Goal: Check status: Check status

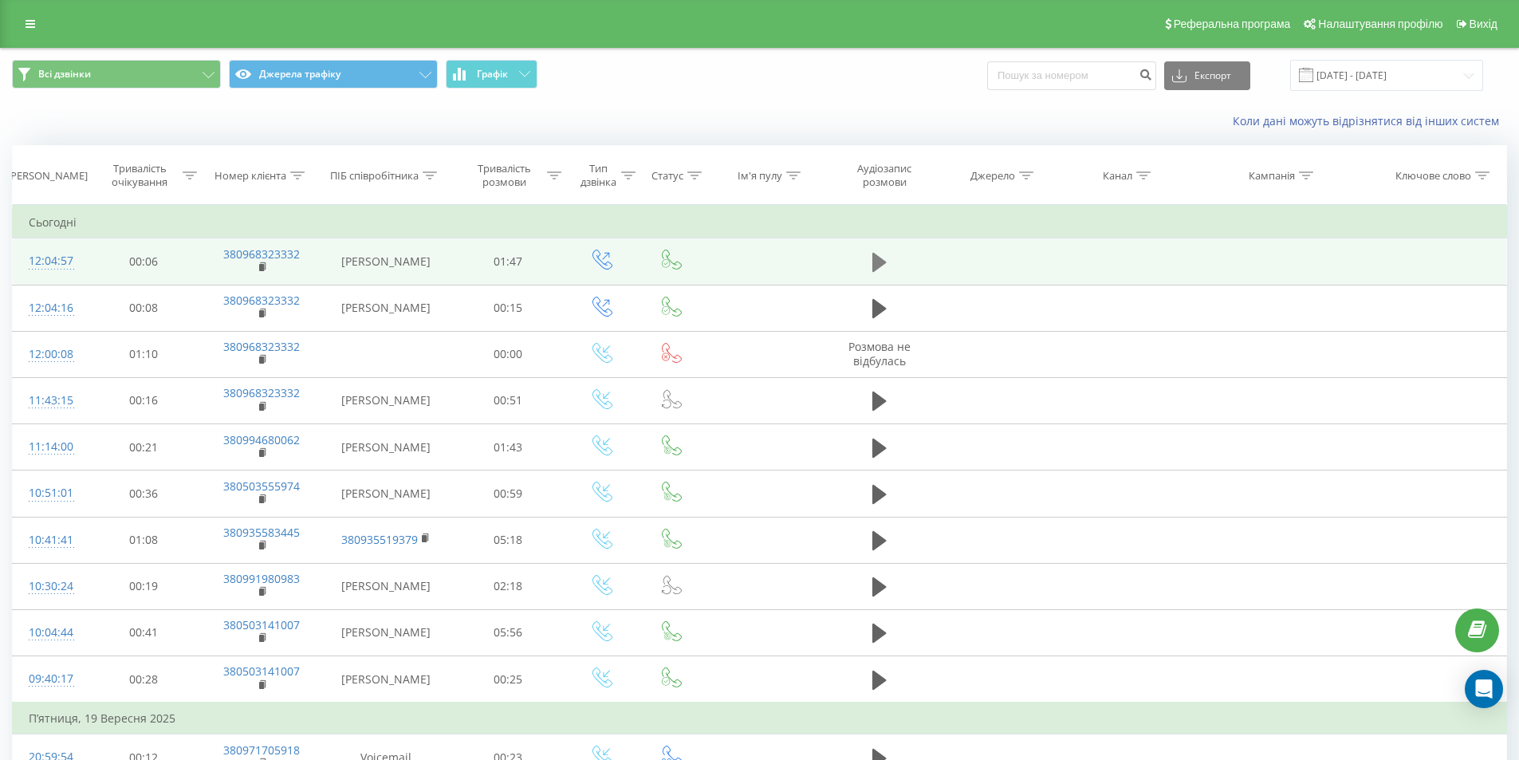
click at [879, 262] on icon at bounding box center [879, 262] width 14 height 19
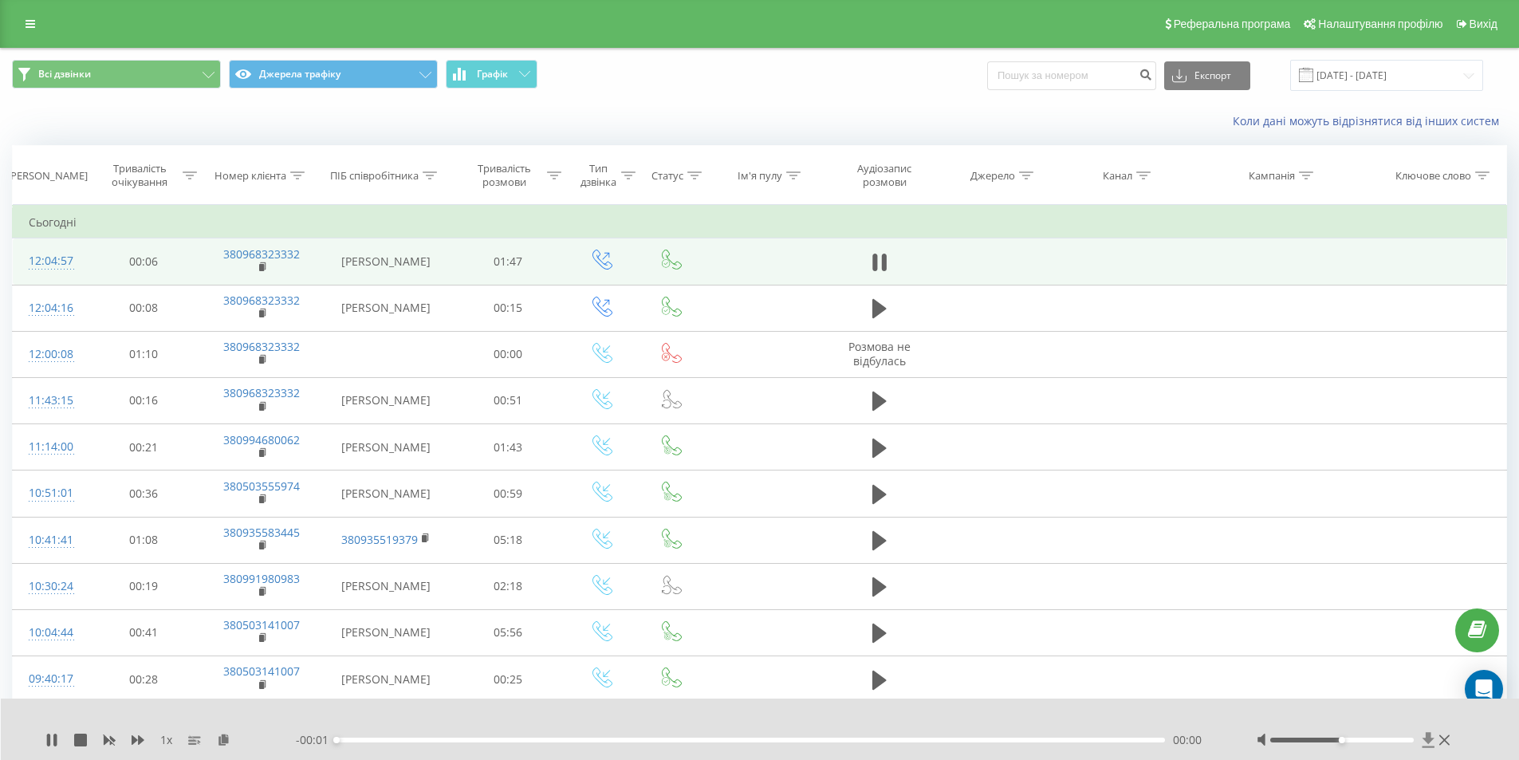
click at [1432, 734] on icon at bounding box center [1428, 740] width 14 height 16
click at [878, 256] on icon at bounding box center [879, 262] width 14 height 22
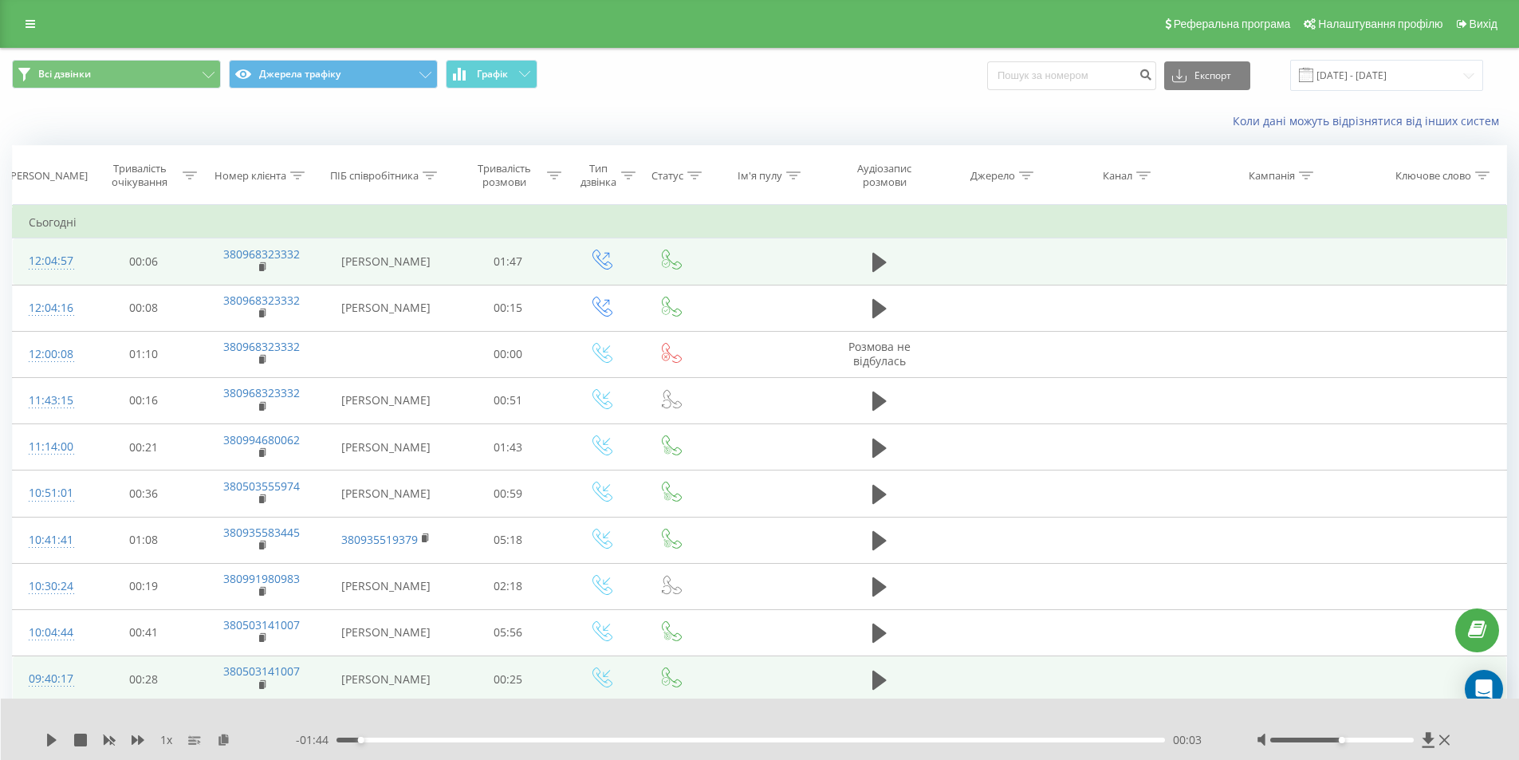
drag, startPoint x: 1446, startPoint y: 742, endPoint x: 977, endPoint y: 658, distance: 476.3
click at [1446, 741] on icon at bounding box center [1444, 740] width 10 height 10
